Goal: Task Accomplishment & Management: Use online tool/utility

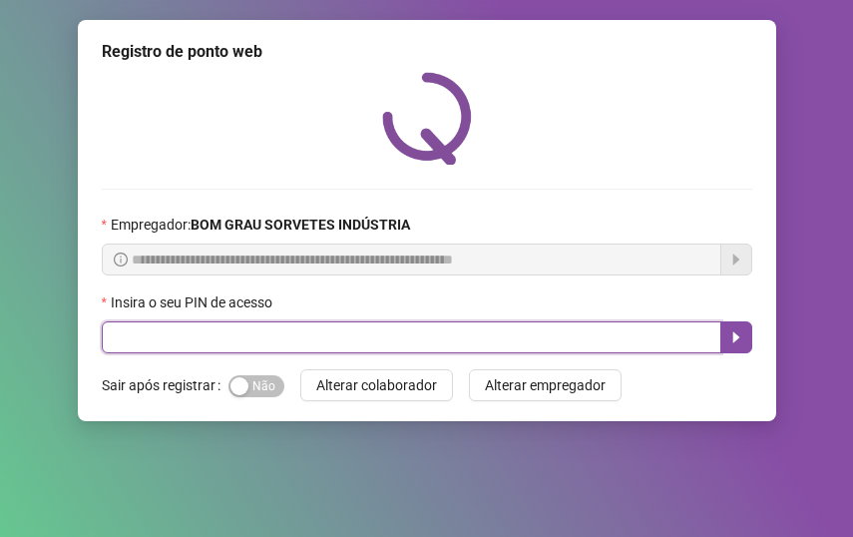
click at [301, 341] on input "text" at bounding box center [412, 337] width 620 height 32
type input "*****"
click at [730, 328] on button "button" at bounding box center [737, 337] width 32 height 32
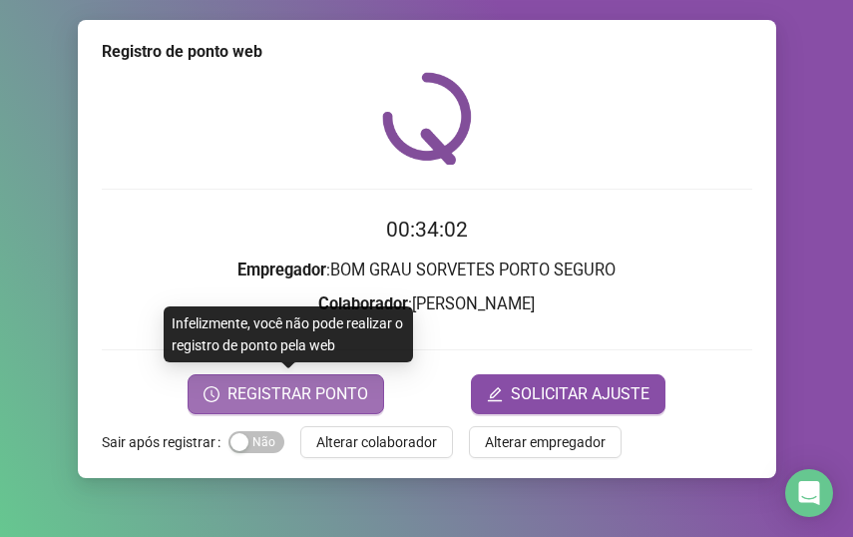
click at [272, 386] on span "REGISTRAR PONTO" at bounding box center [298, 394] width 141 height 24
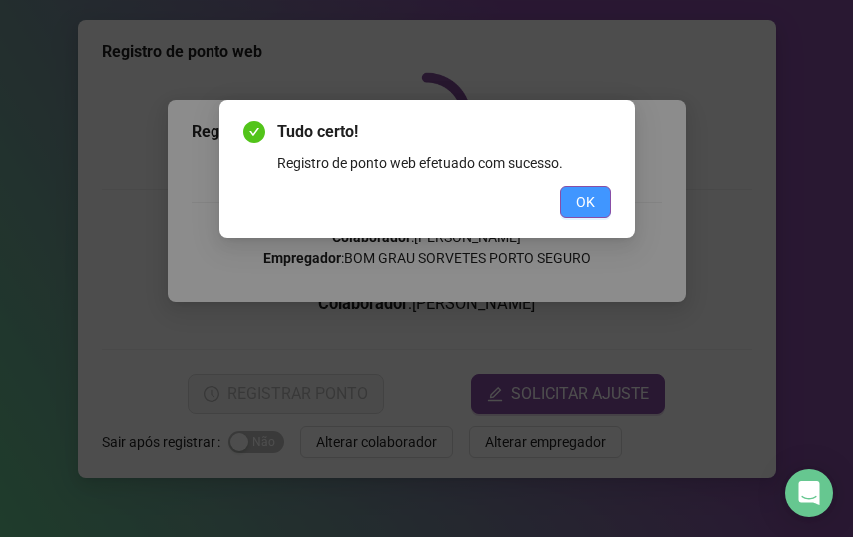
click at [590, 200] on span "OK" at bounding box center [585, 202] width 19 height 22
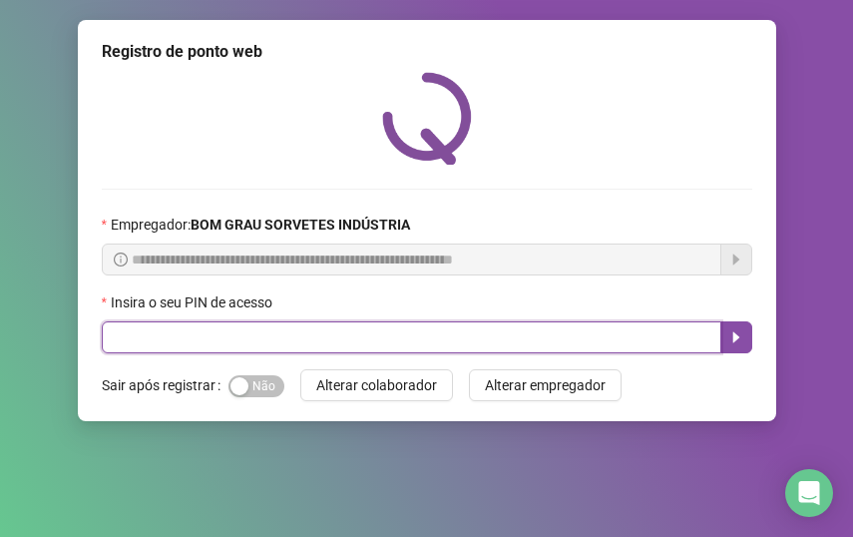
drag, startPoint x: 332, startPoint y: 332, endPoint x: 377, endPoint y: 139, distance: 198.7
click at [332, 329] on input "text" at bounding box center [412, 337] width 620 height 32
type input "*****"
click at [744, 327] on button "button" at bounding box center [737, 337] width 32 height 32
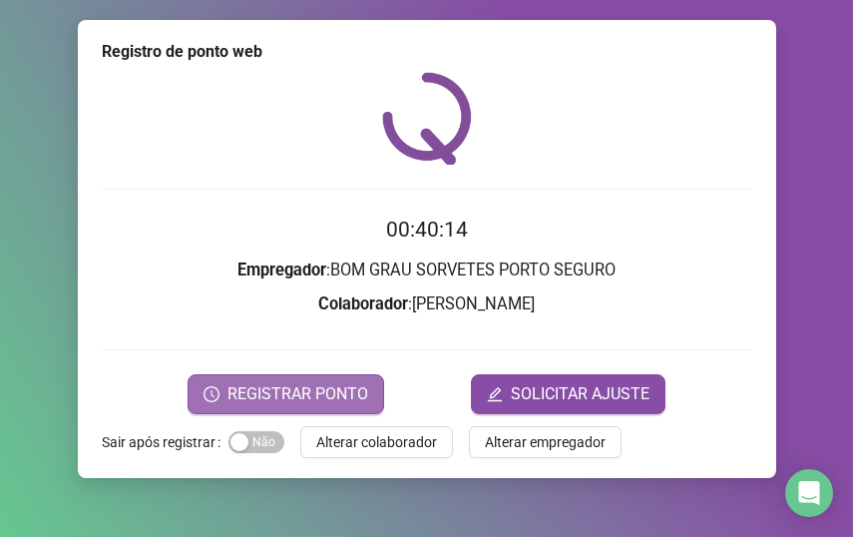
click at [314, 392] on span "REGISTRAR PONTO" at bounding box center [298, 394] width 141 height 24
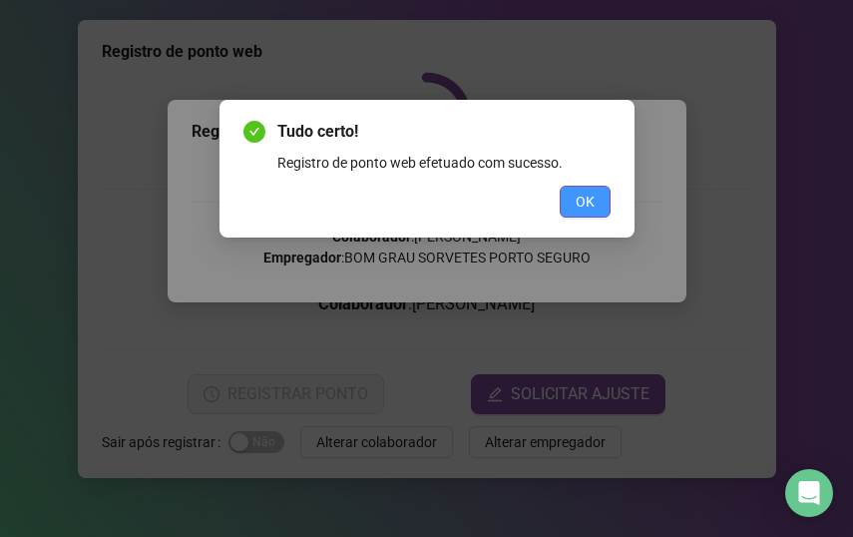
click at [574, 206] on button "OK" at bounding box center [585, 202] width 51 height 32
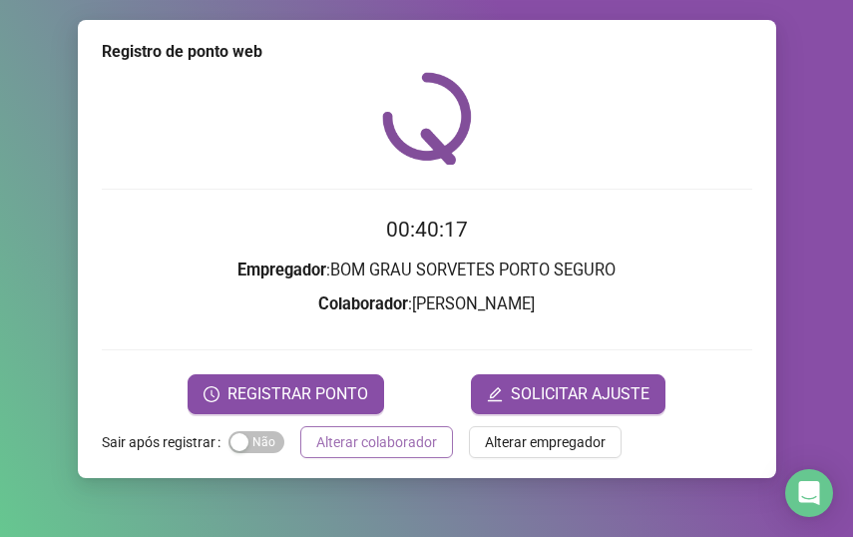
click at [373, 444] on span "Alterar colaborador" at bounding box center [376, 442] width 121 height 22
